Goal: Information Seeking & Learning: Understand process/instructions

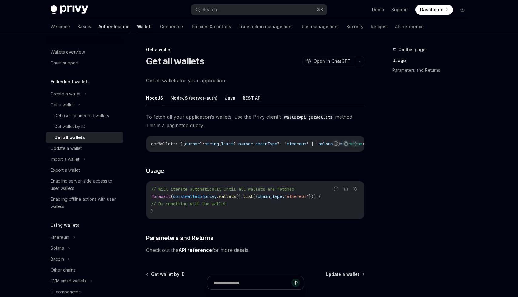
click at [98, 28] on link "Authentication" at bounding box center [113, 26] width 31 height 15
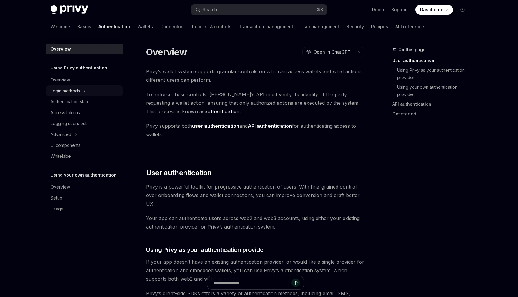
click at [58, 92] on div "Login methods" at bounding box center [65, 90] width 29 height 7
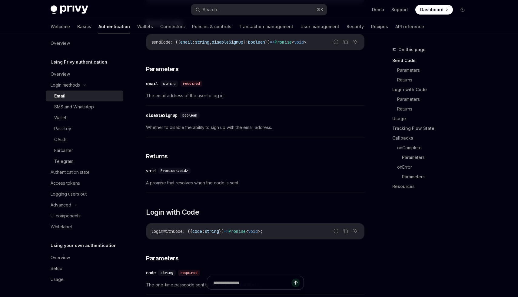
scroll to position [220, 0]
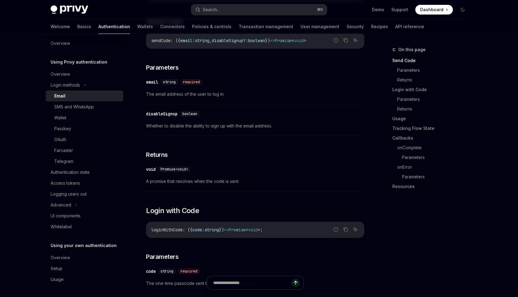
click at [163, 227] on span "loginWithCode" at bounding box center [166, 229] width 31 height 5
click at [345, 227] on icon "Copy the contents from the code block" at bounding box center [345, 229] width 5 height 5
click at [58, 141] on div "OAuth" at bounding box center [60, 139] width 12 height 7
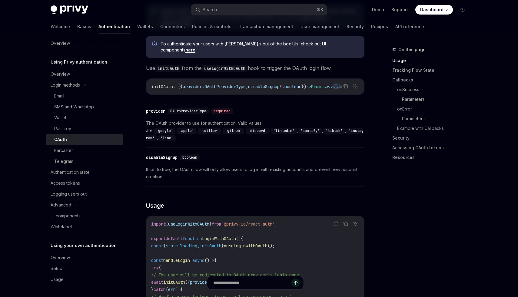
scroll to position [143, 0]
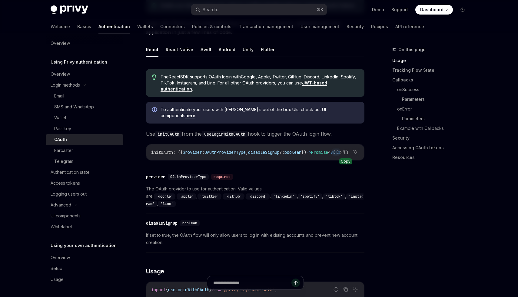
click at [346, 150] on icon "Copy the contents from the code block" at bounding box center [345, 152] width 5 height 5
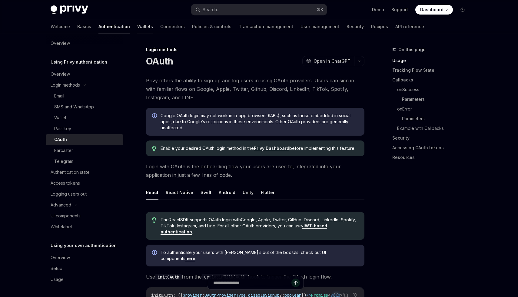
click at [137, 28] on link "Wallets" at bounding box center [145, 26] width 16 height 15
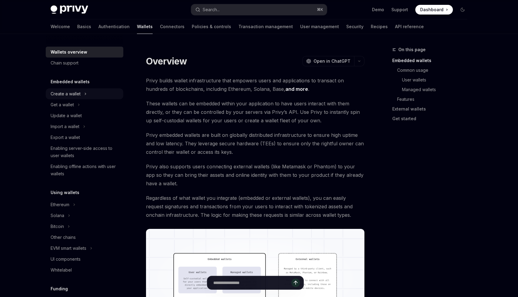
click at [80, 93] on div "Create a wallet" at bounding box center [66, 93] width 30 height 7
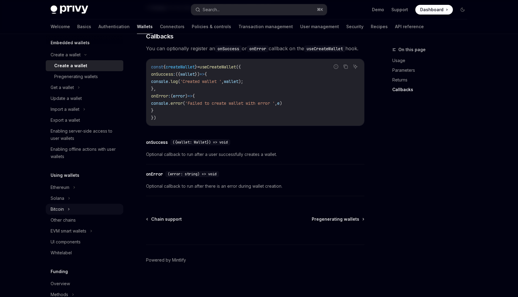
scroll to position [53, 0]
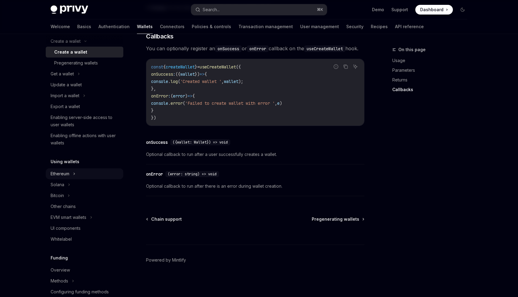
click at [64, 171] on div "Ethereum" at bounding box center [60, 173] width 19 height 7
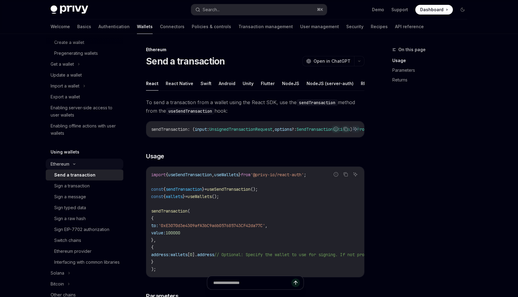
scroll to position [64, 0]
click at [69, 193] on div "Sign a message" at bounding box center [70, 195] width 32 height 7
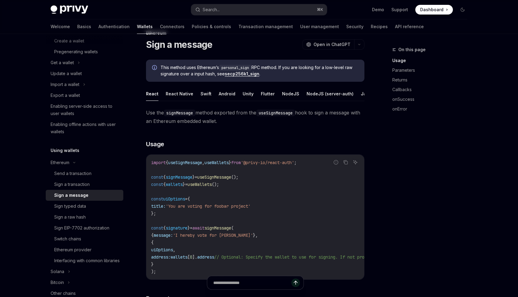
scroll to position [17, 0]
click at [181, 185] on span "wallets" at bounding box center [174, 183] width 17 height 5
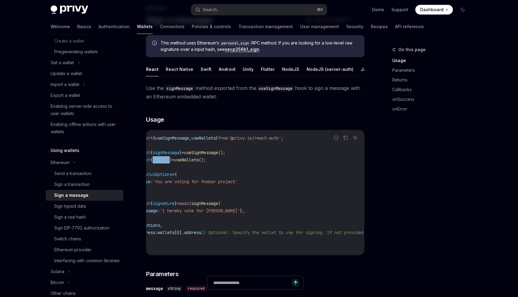
scroll to position [0, 0]
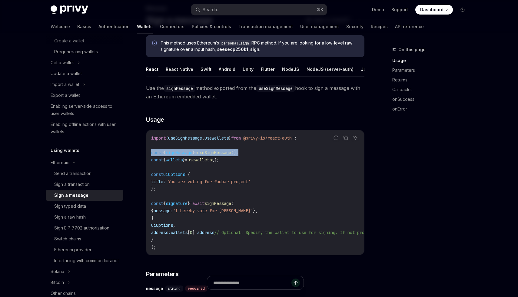
drag, startPoint x: 251, startPoint y: 152, endPoint x: 150, endPoint y: 152, distance: 100.5
click at [150, 152] on div "import { useSignMessage , useWallets } from '@privy-io/react-auth' ; const { si…" at bounding box center [255, 192] width 218 height 125
copy span "const { signMessage } = useSignMessage ();"
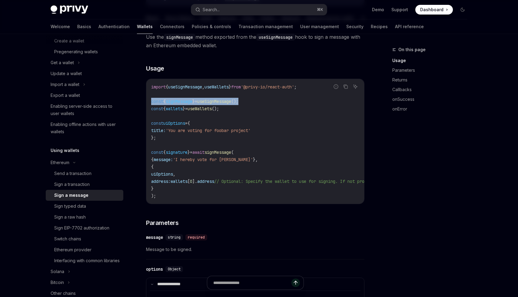
copy span "const { signMessage } = useSignMessage ();"
click at [232, 173] on code "import { useSignMessage , useWallets } from '@privy-io/react-auth' ; const { si…" at bounding box center [309, 141] width 317 height 116
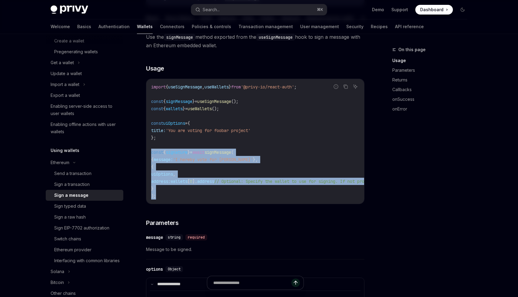
drag, startPoint x: 152, startPoint y: 152, endPoint x: 163, endPoint y: 194, distance: 43.0
click at [163, 194] on code "import { useSignMessage , useWallets } from '@privy-io/react-auth' ; const { si…" at bounding box center [309, 141] width 317 height 116
copy code "const { signature } = await signMessage ( { message: 'I hereby vote for foobar'…"
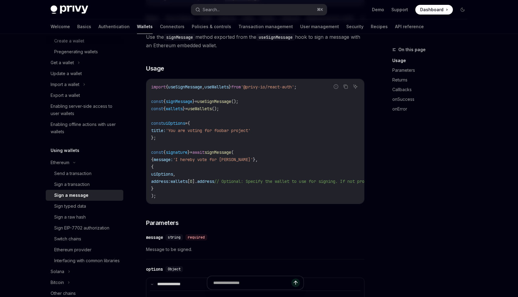
click at [235, 141] on code "import { useSignMessage , useWallets } from '@privy-io/react-auth' ; const { si…" at bounding box center [309, 141] width 317 height 116
drag, startPoint x: 165, startPoint y: 140, endPoint x: 146, endPoint y: 124, distance: 25.1
click at [146, 124] on div "import { useSignMessage , useWallets } from '@privy-io/react-auth' ; const { si…" at bounding box center [255, 141] width 218 height 125
copy code "const uiOptions = { title: 'You are voting for foobar project' };"
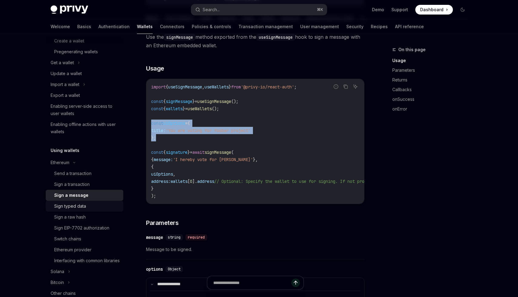
click at [65, 203] on div "Sign typed data" at bounding box center [70, 205] width 32 height 7
type textarea "*"
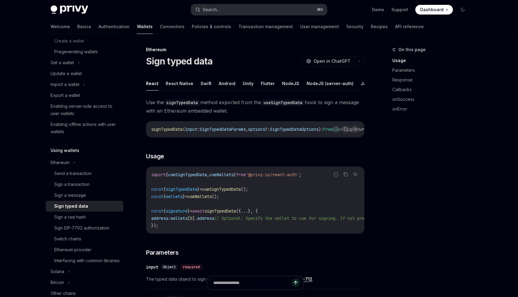
click at [255, 10] on button "Search... ⌘ K" at bounding box center [259, 9] width 136 height 11
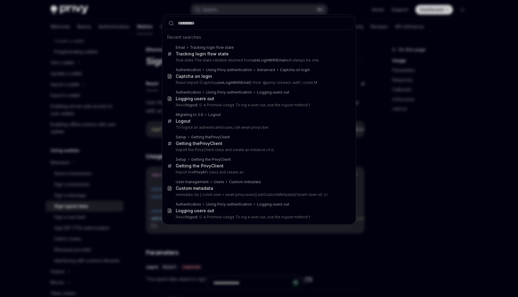
type input "**********"
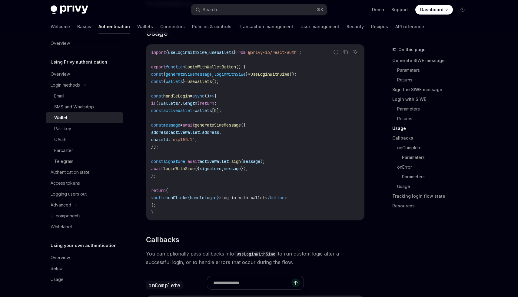
scroll to position [721, 0]
drag, startPoint x: 161, startPoint y: 131, endPoint x: 188, endPoint y: 148, distance: 31.7
click at [188, 148] on code "import { useLoginWithSiwe , useWallets } from '@privy-io/react-auth' ; export f…" at bounding box center [255, 131] width 208 height 167
copy code "const message = await generateSiweMessage ({ address: activeWallet . address , …"
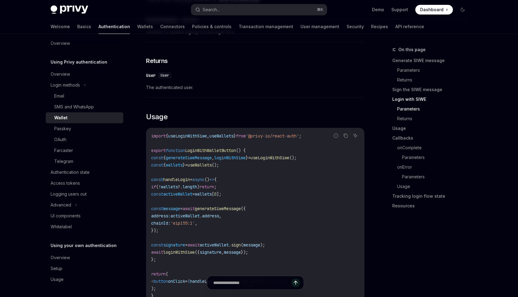
scroll to position [670, 0]
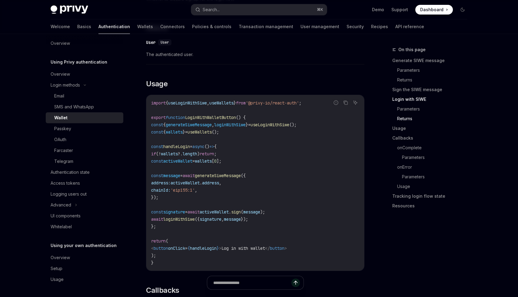
click at [311, 184] on code "import { useLoginWithSiwe , useWallets } from '@privy-io/react-auth' ; export f…" at bounding box center [255, 182] width 208 height 167
drag, startPoint x: 161, startPoint y: 182, endPoint x: 186, endPoint y: 200, distance: 31.2
click at [186, 200] on code "import { useLoginWithSiwe , useWallets } from '@privy-io/react-auth' ; export f…" at bounding box center [255, 182] width 208 height 167
copy code "const message = await generateSiweMessage ({ address: activeWallet . address , …"
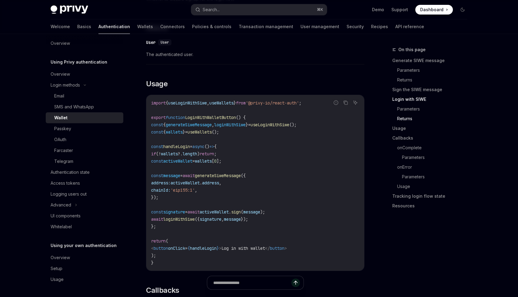
click at [237, 156] on code "import { useLoginWithSiwe , useWallets } from '@privy-io/react-auth' ; export f…" at bounding box center [255, 182] width 208 height 167
click at [225, 178] on span "generateSiweMessage" at bounding box center [218, 175] width 46 height 5
drag, startPoint x: 156, startPoint y: 128, endPoint x: 326, endPoint y: 130, distance: 170.4
click at [326, 130] on code "import { useLoginWithSiwe , useWallets } from '@privy-io/react-auth' ; export f…" at bounding box center [255, 182] width 208 height 167
copy span "const { generateSiweMessage , loginWithSiwe } = useLoginWithSiwe ();"
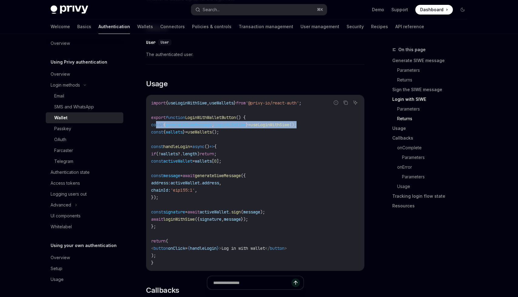
scroll to position [674, 0]
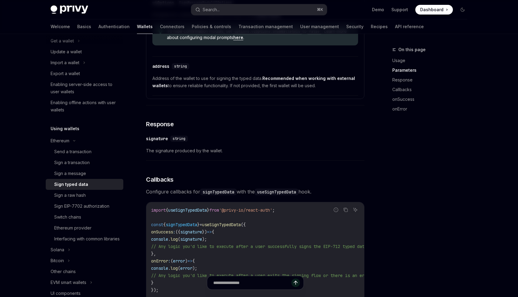
scroll to position [351, 0]
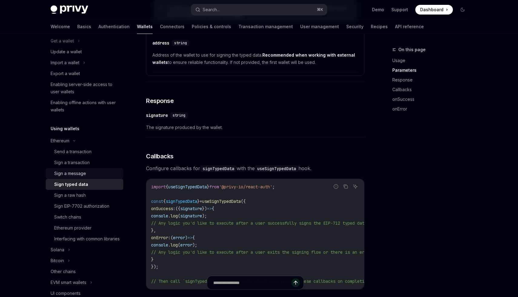
click at [71, 172] on div "Sign a message" at bounding box center [70, 173] width 32 height 7
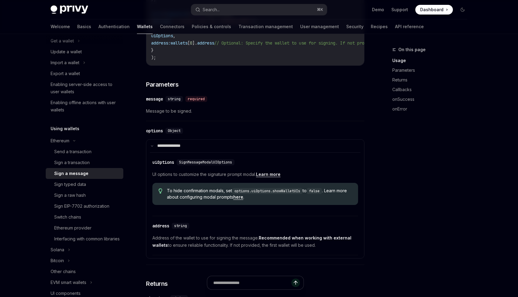
scroll to position [250, 0]
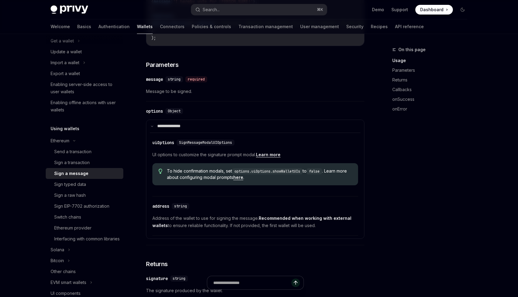
click at [275, 157] on link "Learn more" at bounding box center [268, 154] width 25 height 5
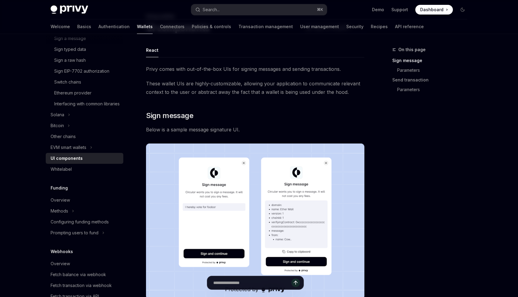
scroll to position [33, 0]
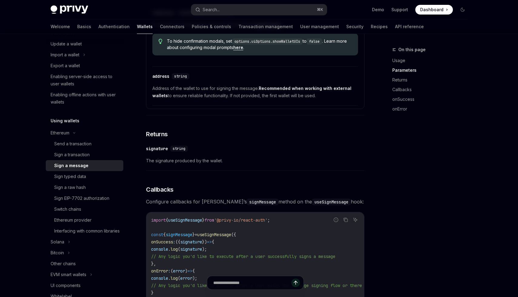
scroll to position [377, 0]
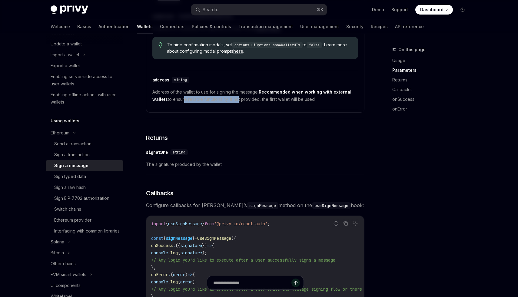
drag, startPoint x: 182, startPoint y: 100, endPoint x: 236, endPoint y: 101, distance: 54.2
click at [236, 101] on span "Address of the wallet to use for signing the message. Recommended when working …" at bounding box center [255, 95] width 206 height 15
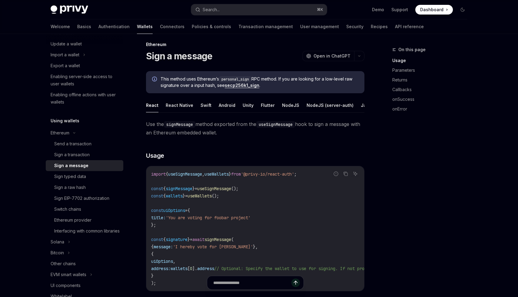
scroll to position [0, 0]
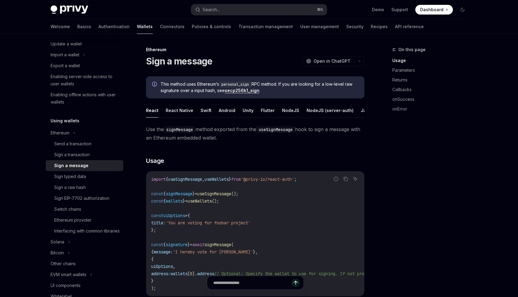
type textarea "*"
click at [257, 279] on input "text" at bounding box center [252, 282] width 107 height 13
type input "**********"
click at [310, 285] on icon "Send message" at bounding box center [310, 283] width 6 height 6
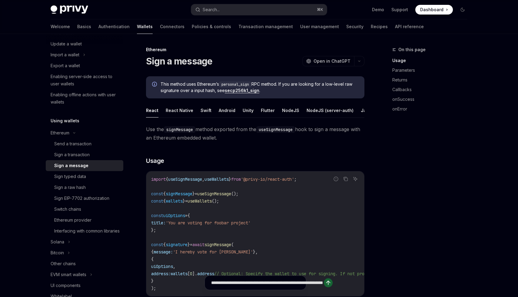
type textarea "*"
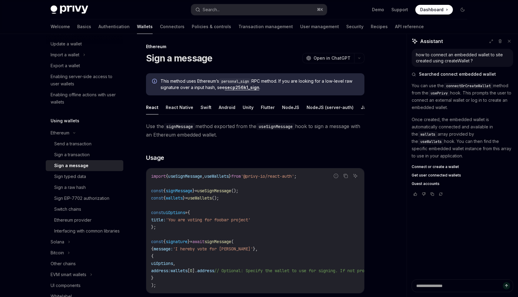
scroll to position [1, 0]
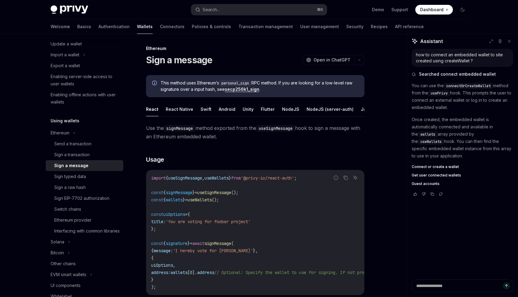
click at [436, 165] on span "Connect or create a wallet" at bounding box center [434, 166] width 47 height 5
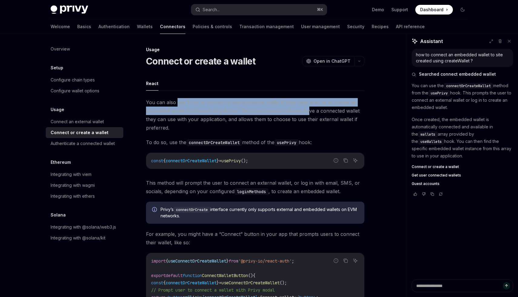
drag, startPoint x: 178, startPoint y: 103, endPoint x: 306, endPoint y: 111, distance: 128.9
click at [306, 111] on span "You can also use Privy to connect a user’s external wallet if they have one, or…" at bounding box center [255, 115] width 218 height 34
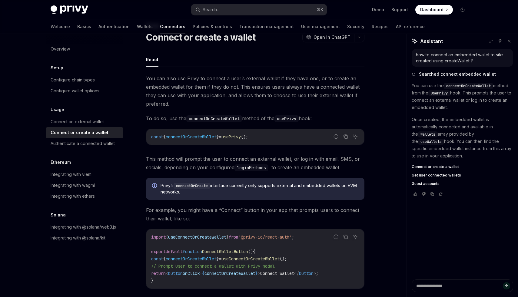
scroll to position [20, 0]
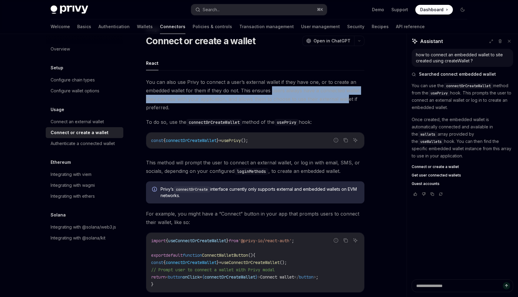
drag, startPoint x: 271, startPoint y: 94, endPoint x: 346, endPoint y: 96, distance: 75.7
click at [346, 96] on span "You can also use Privy to connect a user’s external wallet if they have one, or…" at bounding box center [255, 95] width 218 height 34
click at [310, 103] on span "You can also use Privy to connect a user’s external wallet if they have one, or…" at bounding box center [255, 95] width 218 height 34
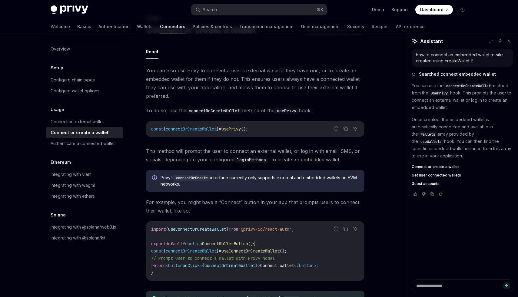
scroll to position [33, 0]
click at [440, 174] on span "Get user connected wallets" at bounding box center [435, 175] width 49 height 5
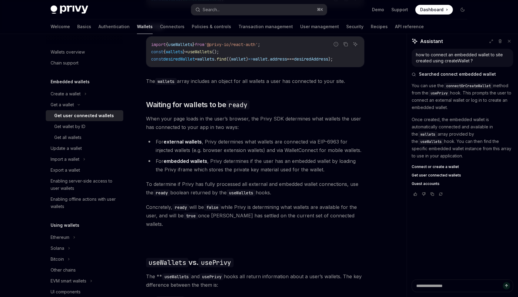
scroll to position [405, 0]
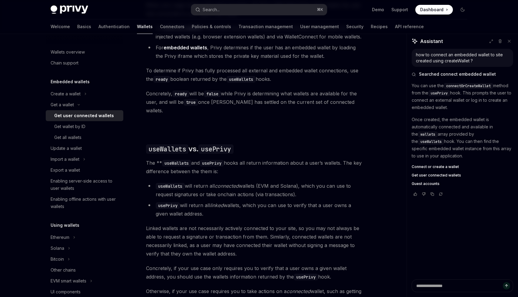
type textarea "*"
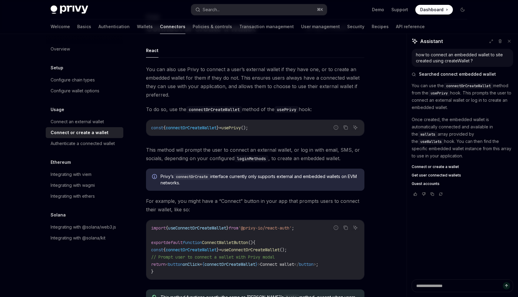
scroll to position [33, 0]
click at [227, 9] on button "Search... ⌘ K" at bounding box center [259, 9] width 136 height 11
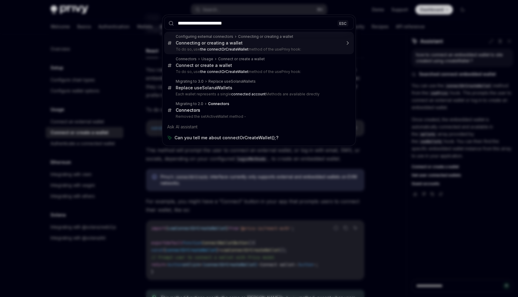
type input "**********"
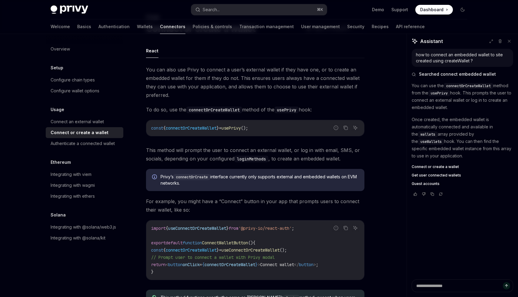
type textarea "*"
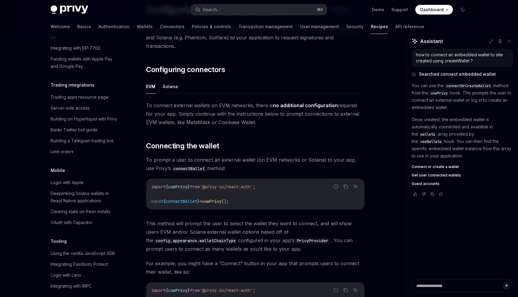
scroll to position [52, 0]
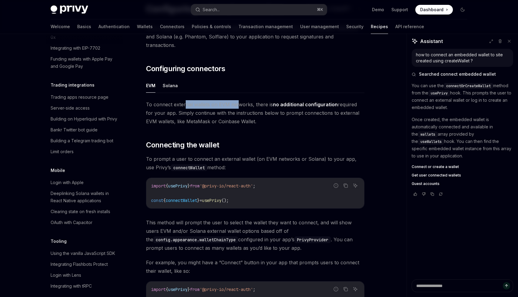
drag, startPoint x: 186, startPoint y: 96, endPoint x: 241, endPoint y: 95, distance: 55.1
click at [241, 100] on span "To connect external wallets on EVM networks, there is no additional configurati…" at bounding box center [255, 112] width 218 height 25
